Goal: Transaction & Acquisition: Purchase product/service

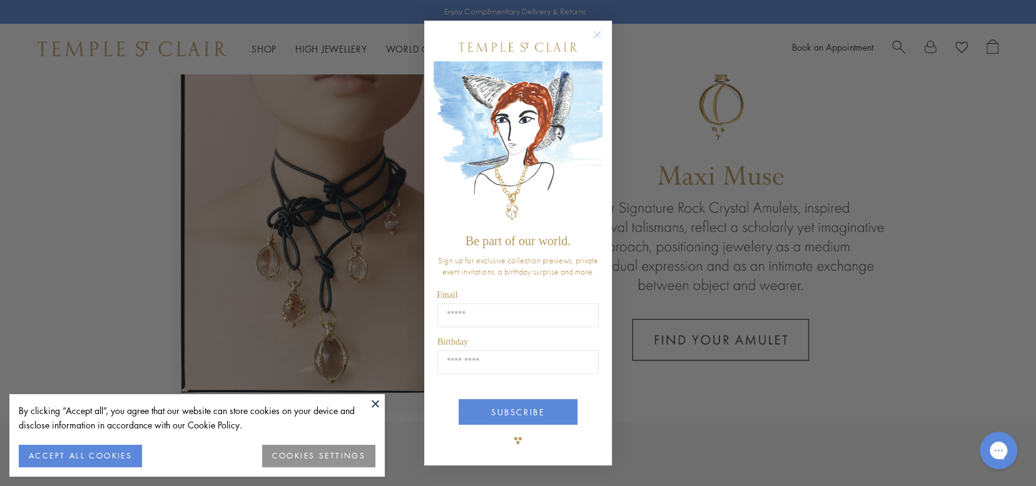
scroll to position [73, 0]
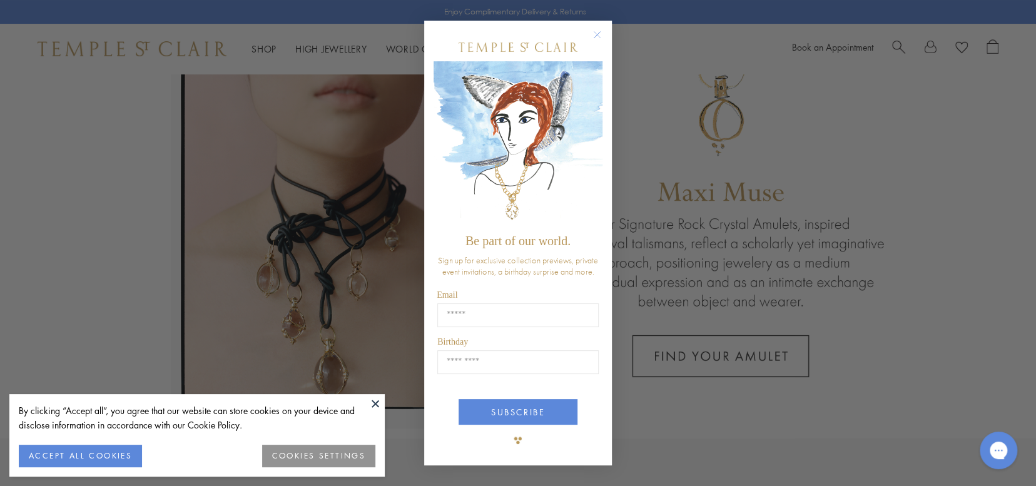
click at [61, 449] on button "ACCEPT ALL COOKIES" at bounding box center [80, 456] width 123 height 23
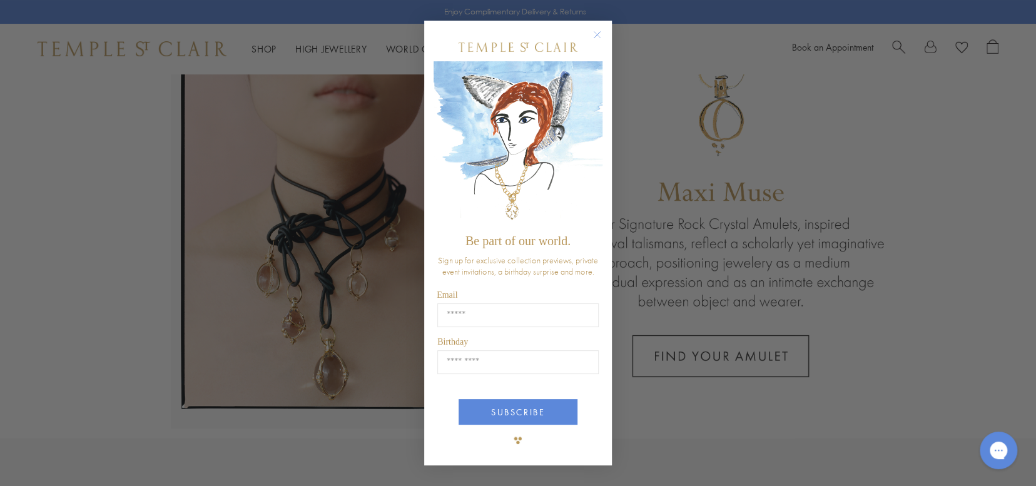
click at [595, 31] on circle "Close dialog" at bounding box center [597, 34] width 15 height 15
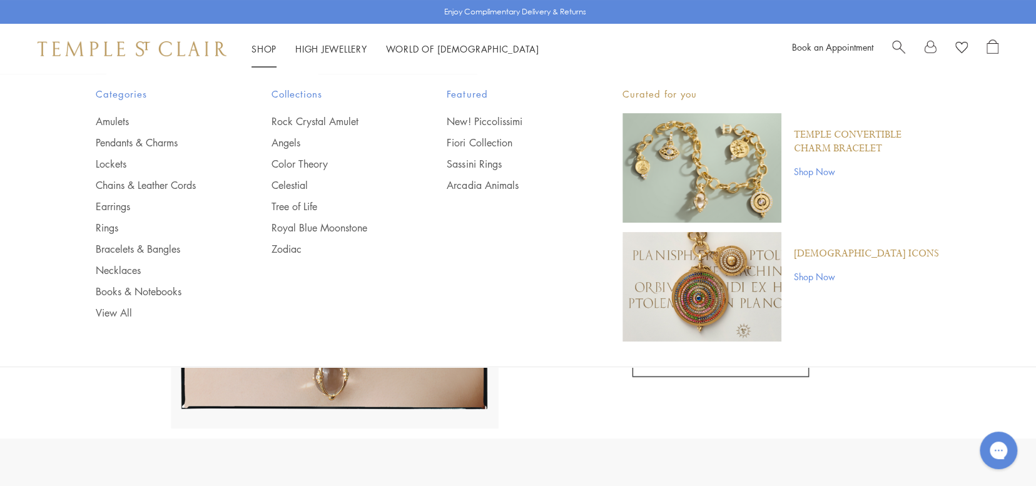
click at [963, 249] on div "Categories Amulets Pendants & Charms Lockets Chains & Leather Cords Earrings Ri…" at bounding box center [517, 214] width 907 height 280
click at [105, 225] on link "Rings" at bounding box center [159, 228] width 126 height 14
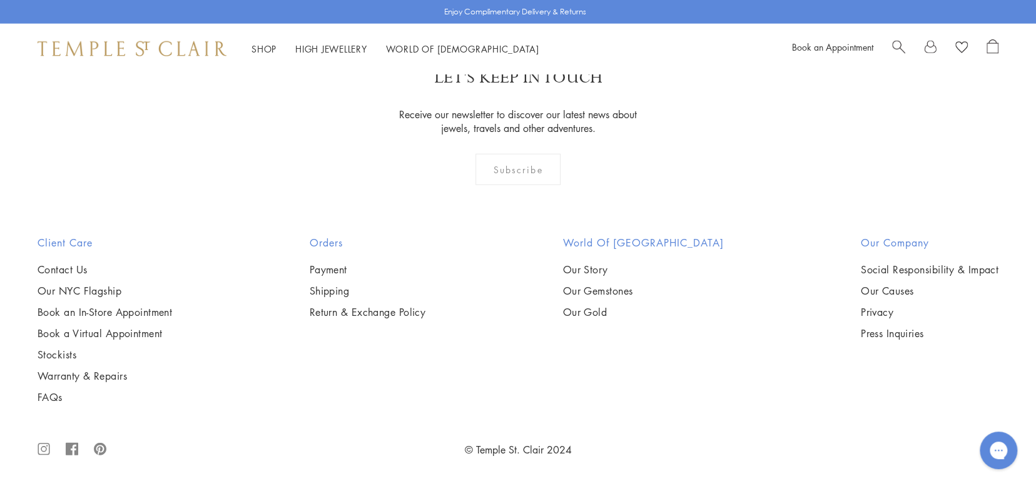
scroll to position [6048, 0]
